Goal: Information Seeking & Learning: Learn about a topic

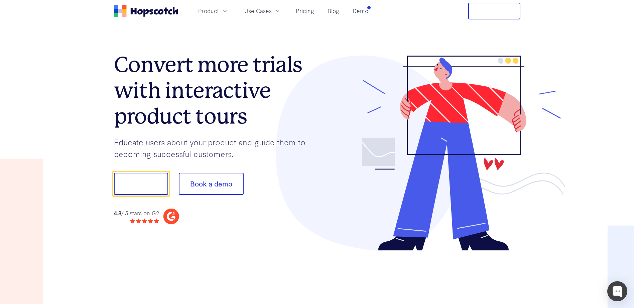
click at [205, 12] on span "Product" at bounding box center [208, 11] width 21 height 8
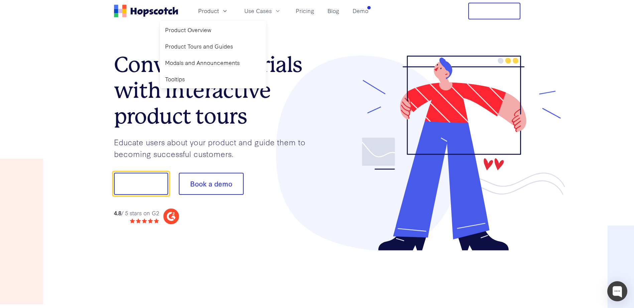
click at [204, 30] on link "Product Overview" at bounding box center [214, 30] width 102 height 14
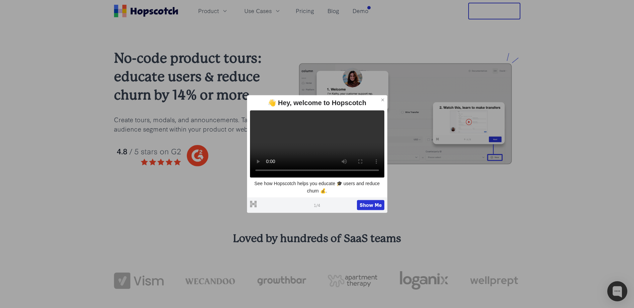
click at [384, 97] on icon at bounding box center [383, 99] width 5 height 5
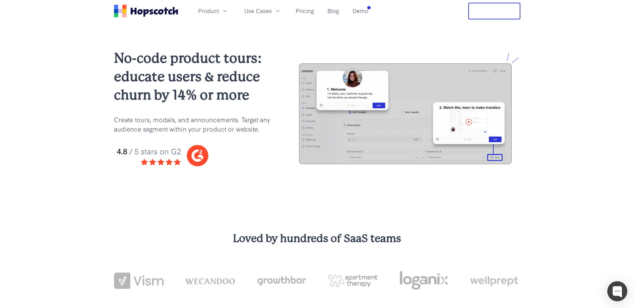
click at [478, 21] on header "Product Use Cases Pricing Blog Demo Free Trial" at bounding box center [317, 11] width 634 height 22
click at [490, 15] on button "Free Trial" at bounding box center [495, 11] width 52 height 17
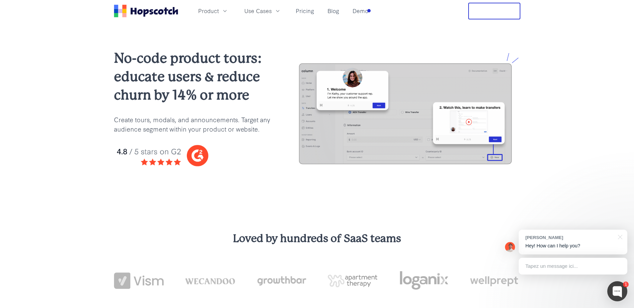
scroll to position [6, 0]
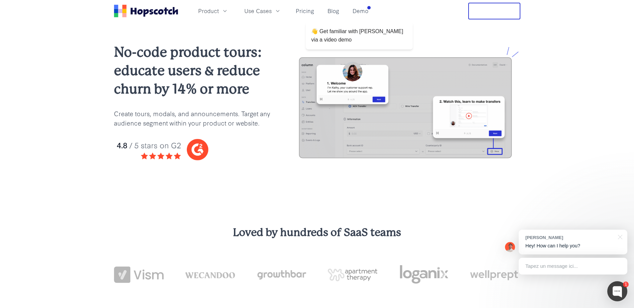
click at [362, 10] on link "Demo" at bounding box center [360, 10] width 21 height 11
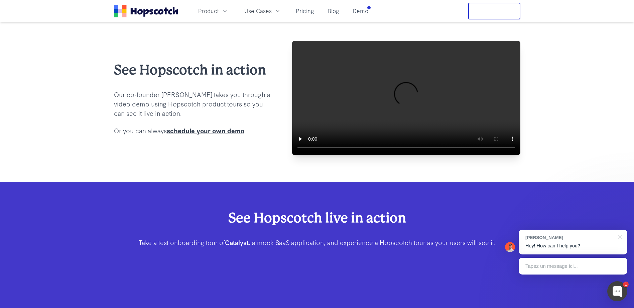
scroll to position [8, 0]
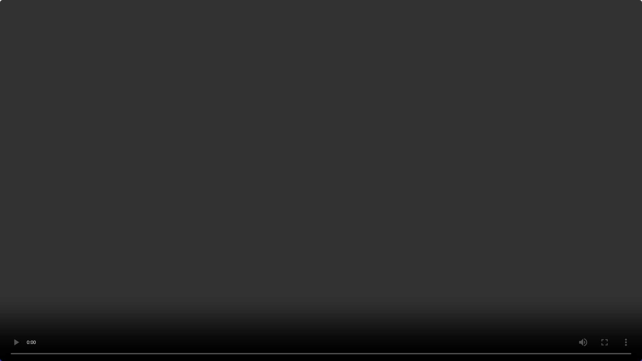
click at [309, 237] on video at bounding box center [321, 180] width 642 height 361
click at [522, 307] on video at bounding box center [321, 180] width 642 height 361
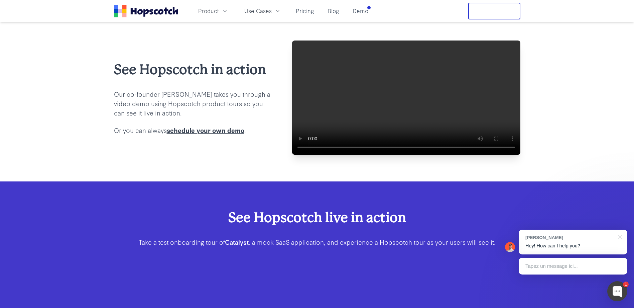
click at [312, 5] on div "Product Use Cases Pricing Blog Demo" at bounding box center [242, 11] width 257 height 17
click at [312, 8] on link "Pricing" at bounding box center [305, 10] width 24 height 11
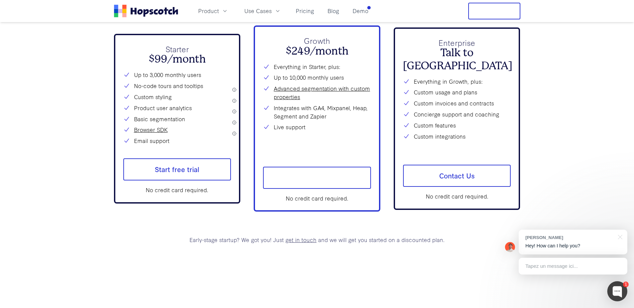
scroll to position [2489, 0]
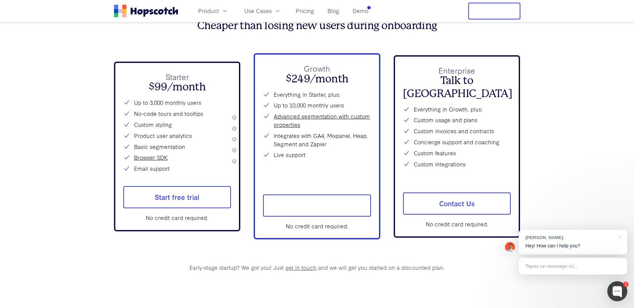
scroll to position [2461, 0]
